Goal: Share content

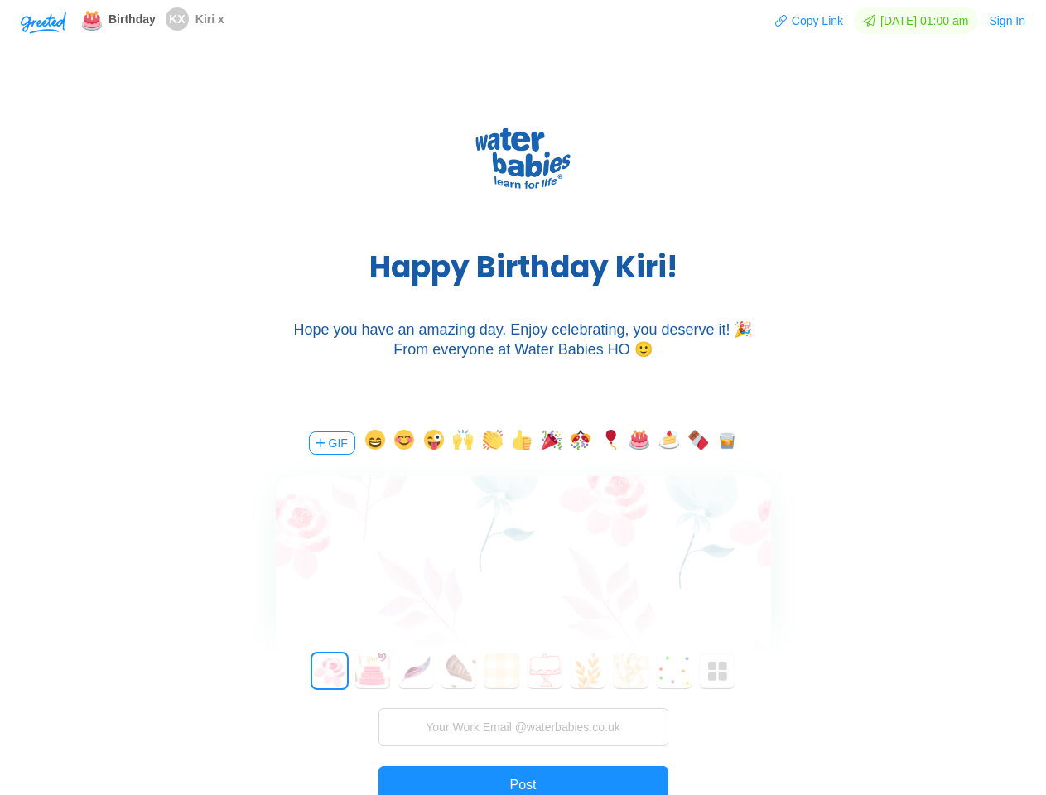
click at [523, 398] on div "H a p p y B i r t h d a y K i r i ! Hope you have an amazing day. Enjoy celebra…" at bounding box center [523, 235] width 1046 height 348
click at [43, 22] on img "button" at bounding box center [44, 23] width 46 height 22
click at [801, 21] on button "Copy Link" at bounding box center [810, 20] width 70 height 27
click at [1008, 21] on button "Sign In" at bounding box center [1007, 20] width 38 height 27
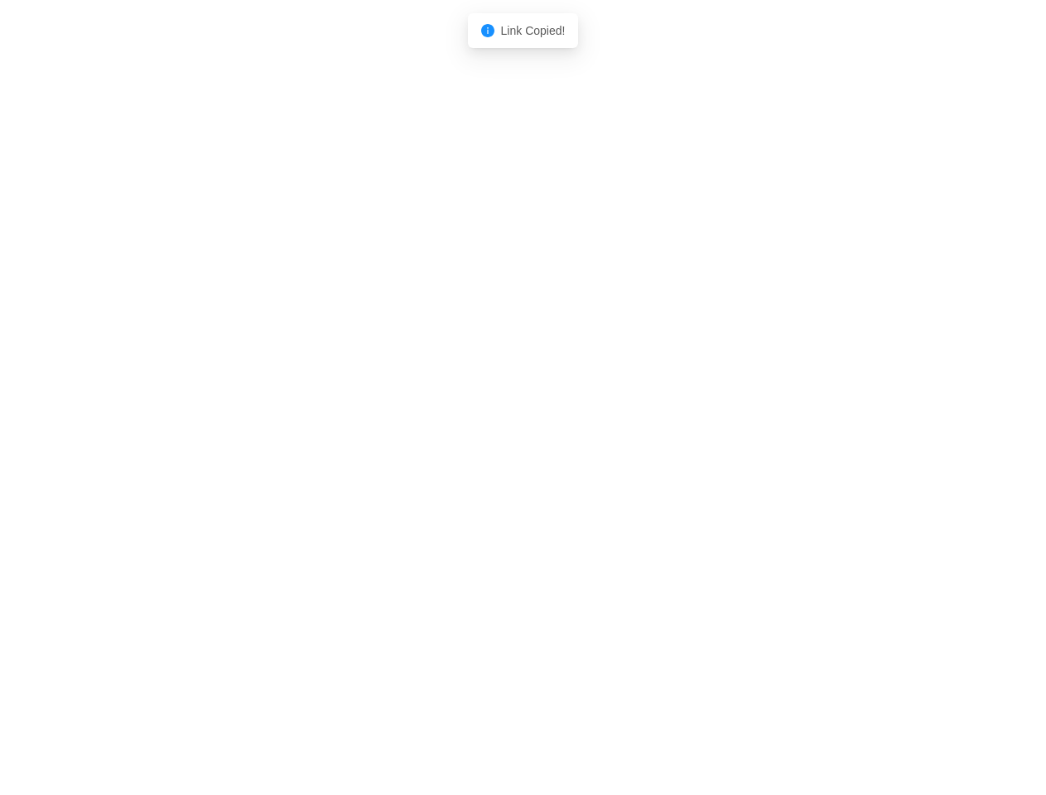
click at [331, 443] on body "Shadow: (click to exit) Link Copied!" at bounding box center [523, 397] width 1046 height 795
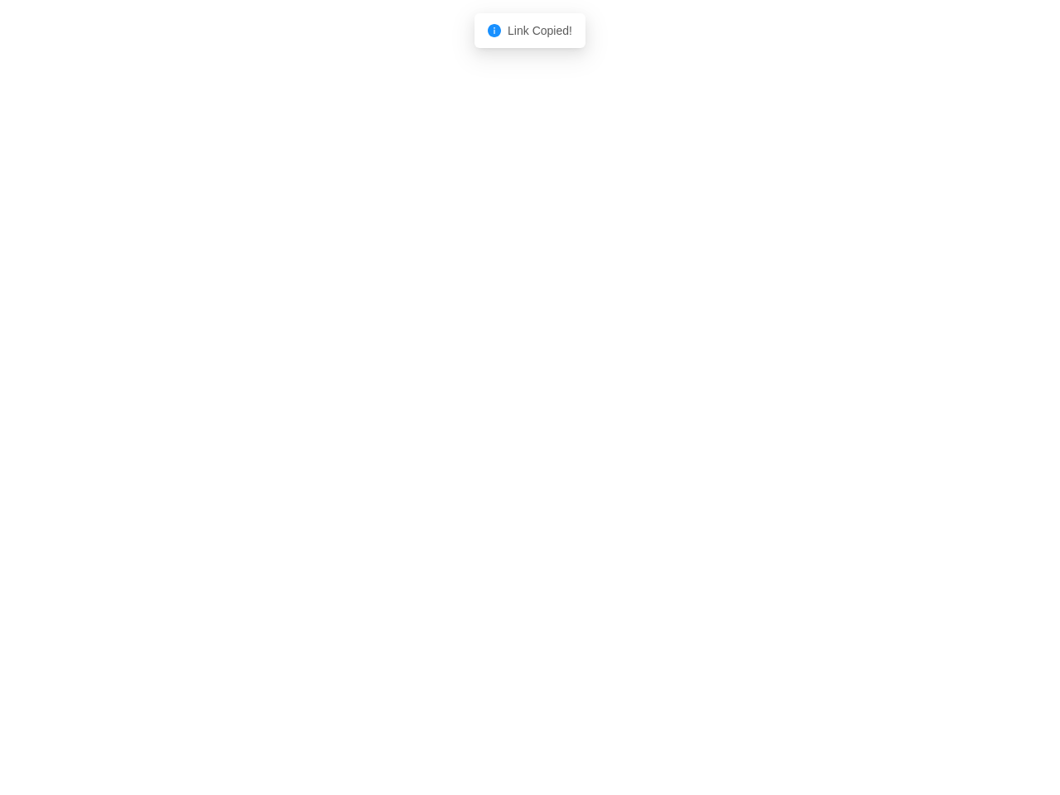
click at [372, 443] on body "Shadow: (click to exit) Link Copied!" at bounding box center [530, 397] width 1060 height 795
click at [402, 443] on body "Shadow: (click to exit) Link Copied!" at bounding box center [530, 397] width 1060 height 795
click at [432, 443] on body "Shadow: (click to exit) Link Copied!" at bounding box center [530, 397] width 1060 height 795
click at [461, 443] on body "Shadow: (click to exit) Link Copied!" at bounding box center [530, 397] width 1060 height 795
click at [490, 443] on body "Shadow: (click to exit) Link Copied!" at bounding box center [530, 397] width 1060 height 795
